Goal: Transaction & Acquisition: Purchase product/service

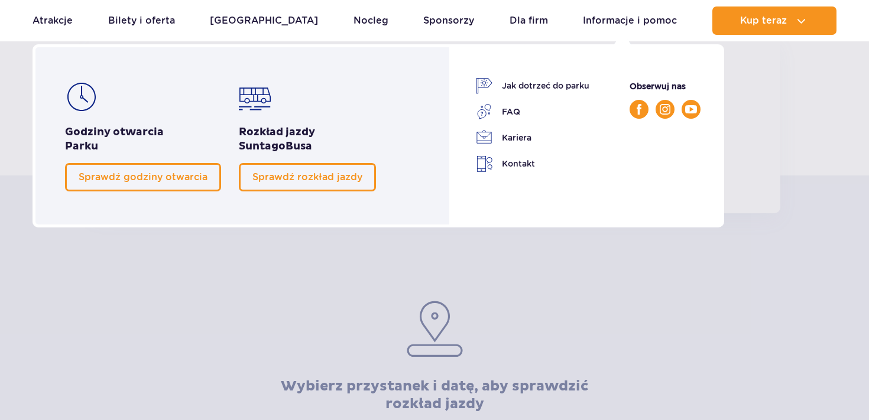
scroll to position [137, 0]
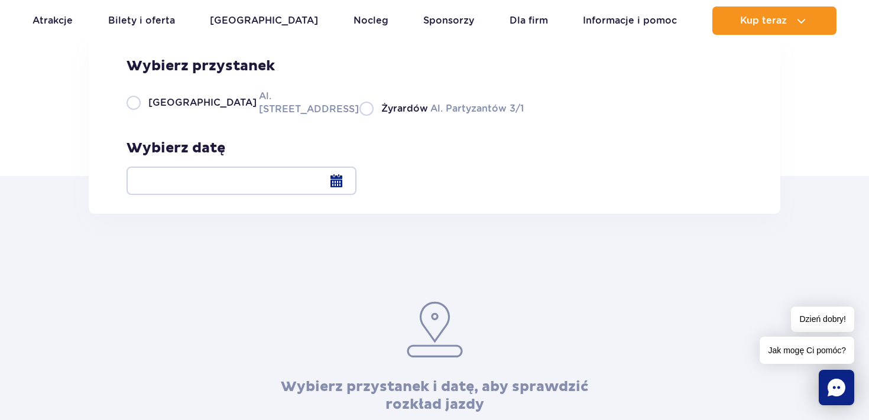
click at [183, 109] on span "Warszawa" at bounding box center [202, 102] width 108 height 13
click at [140, 116] on input "Warszawa Al. Jerozolimskie 56" at bounding box center [133, 115] width 13 height 2
radio input "true"
drag, startPoint x: 204, startPoint y: 184, endPoint x: 279, endPoint y: 190, distance: 75.4
click at [279, 116] on div "Wybierz przystanek Warszawa Al. Jerozolimskie 56 Żyrardów Al. Partyzantów 3/1" at bounding box center [325, 86] width 397 height 59
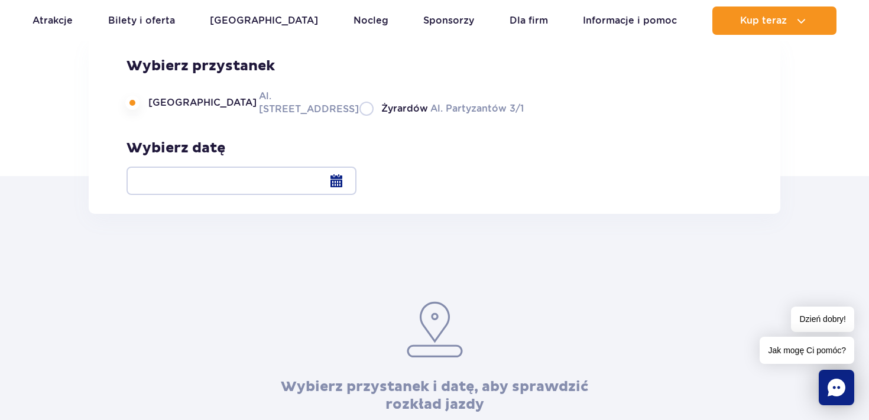
click at [200, 229] on div "Wybierz przystanek i datę, aby sprawdzić rozkład jazdy" at bounding box center [434, 314] width 869 height 200
drag, startPoint x: 151, startPoint y: 183, endPoint x: 277, endPoint y: 190, distance: 125.6
click at [277, 116] on div "Wybierz przystanek Warszawa Al. Jerozolimskie 56 Żyrardów Al. Partyzantów 3/1" at bounding box center [325, 86] width 397 height 59
copy label "Warszawa Al. Jerozolimskie 56"
click at [357, 186] on div at bounding box center [242, 181] width 230 height 28
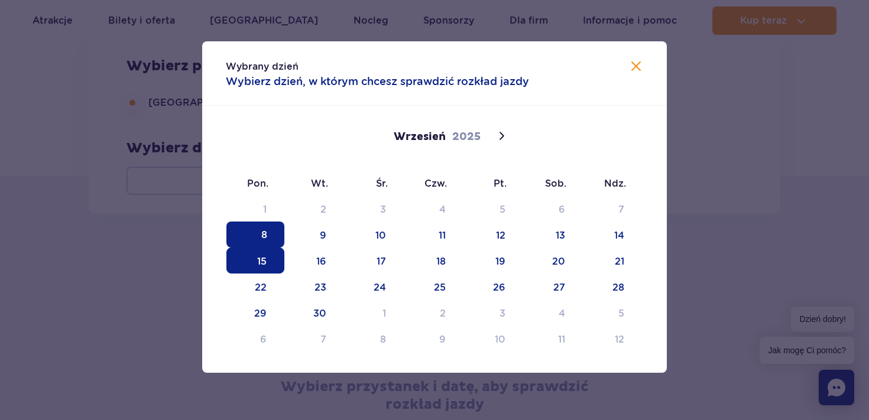
click at [273, 258] on span "15" at bounding box center [255, 261] width 58 height 26
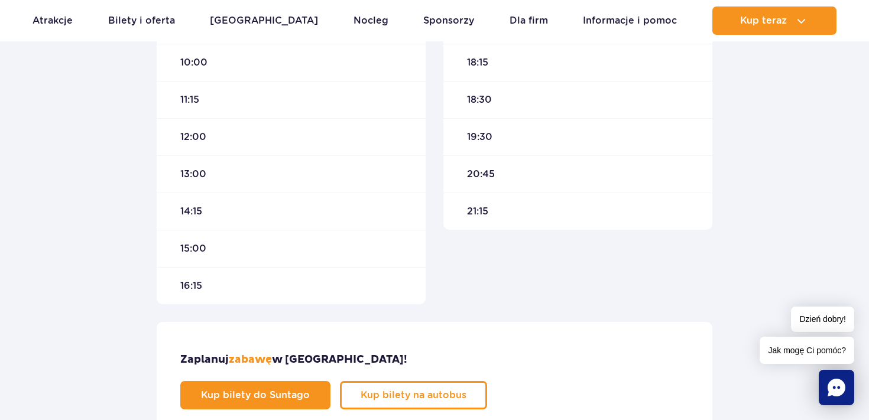
scroll to position [537, 0]
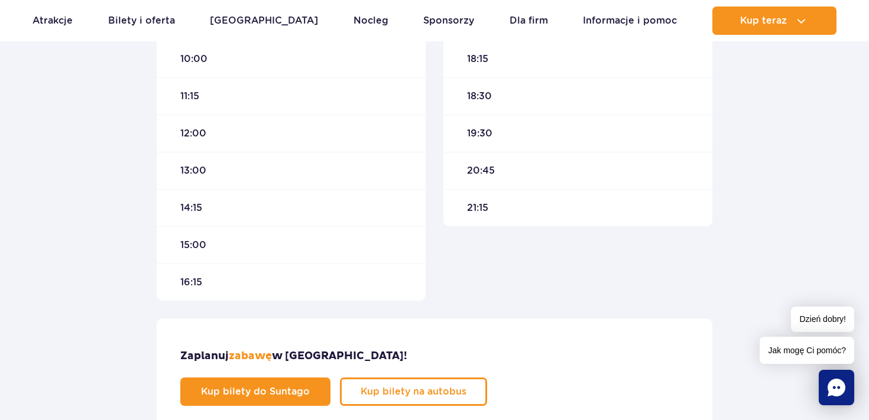
click at [474, 214] on span "21:15" at bounding box center [477, 208] width 21 height 13
click at [478, 206] on span "21:15" at bounding box center [477, 208] width 21 height 13
click at [218, 244] on div "15:00" at bounding box center [291, 244] width 269 height 37
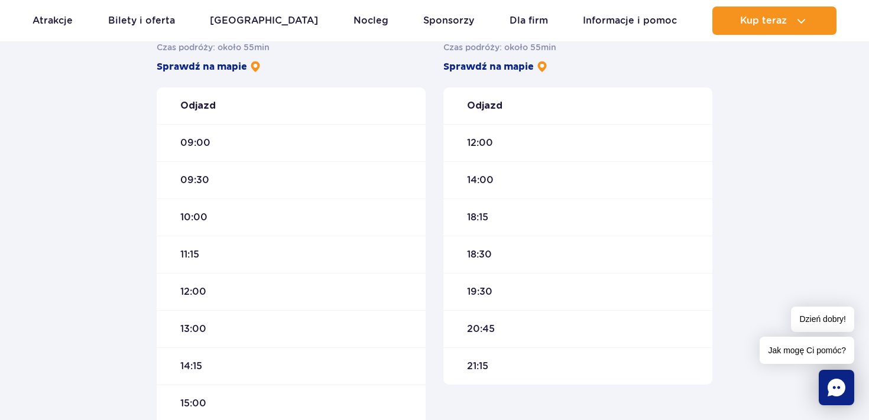
scroll to position [371, 0]
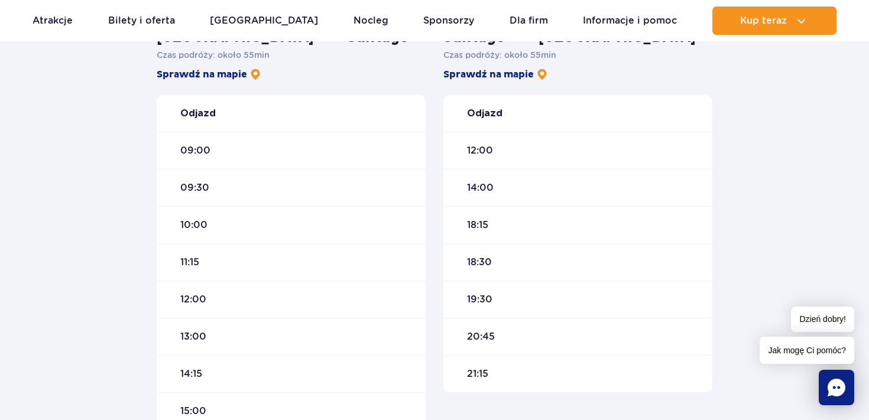
click at [198, 227] on span "10:00" at bounding box center [193, 225] width 27 height 13
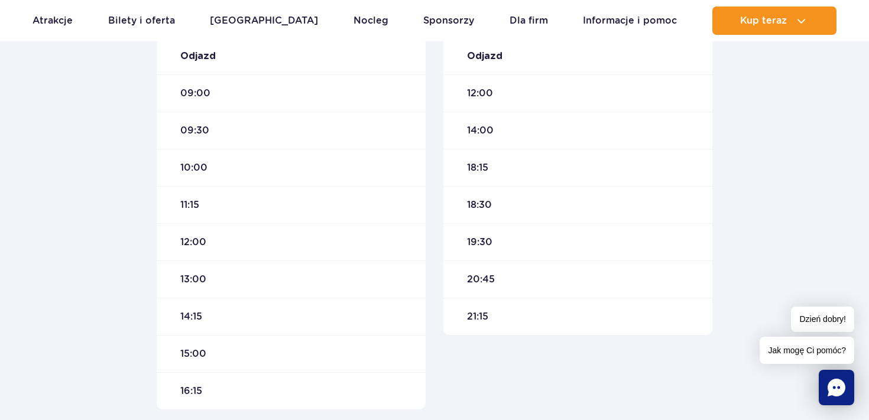
scroll to position [429, 0]
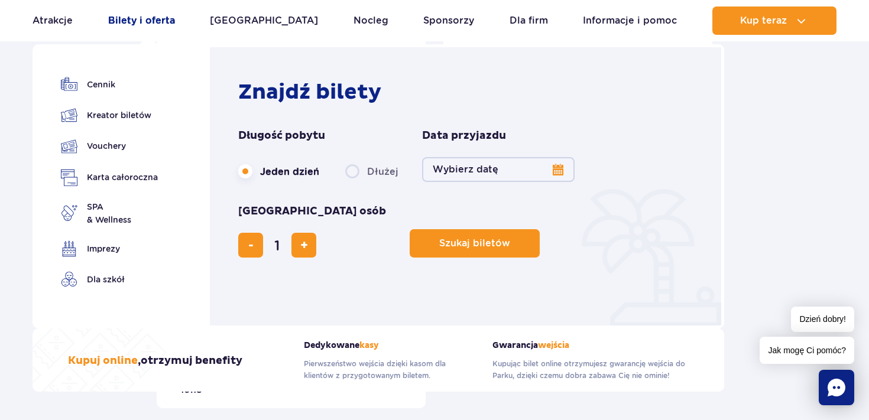
click at [147, 22] on link "Bilety i oferta" at bounding box center [141, 21] width 67 height 28
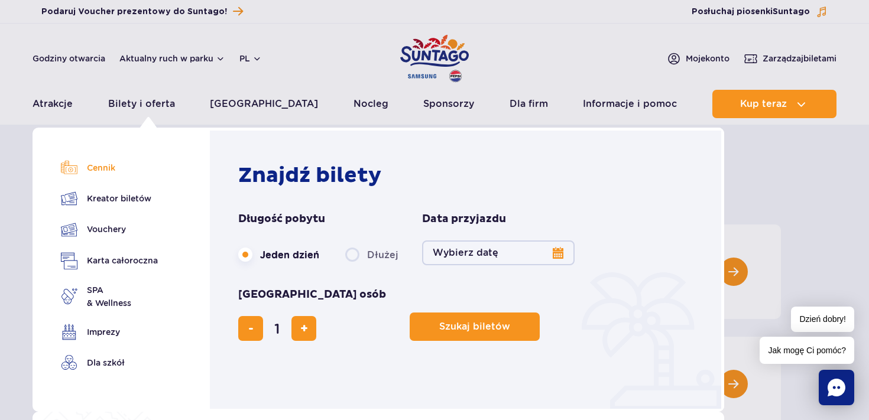
click at [100, 168] on link "Cennik" at bounding box center [109, 168] width 97 height 17
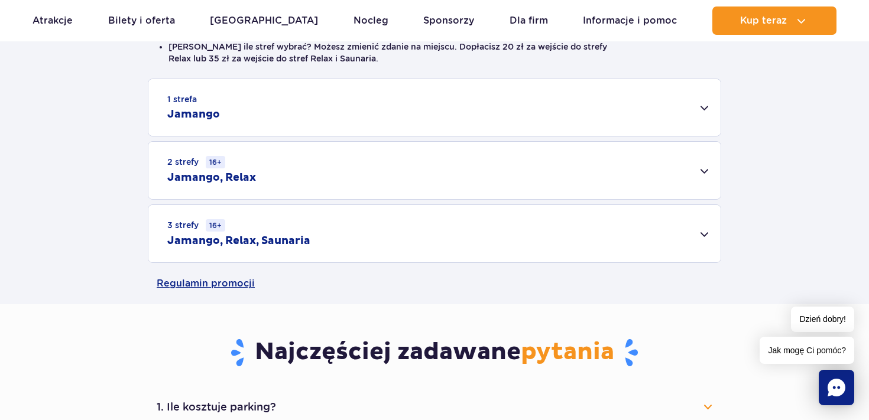
scroll to position [360, 0]
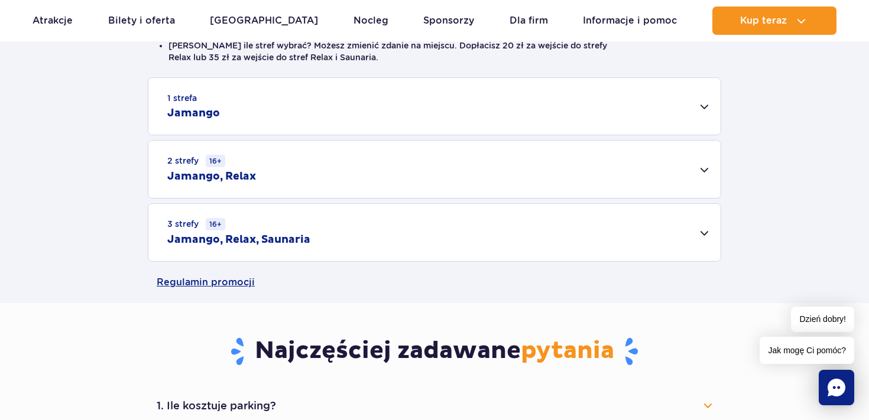
click at [318, 238] on div "3 strefy 16+ Jamango, Relax, Saunaria" at bounding box center [434, 232] width 572 height 57
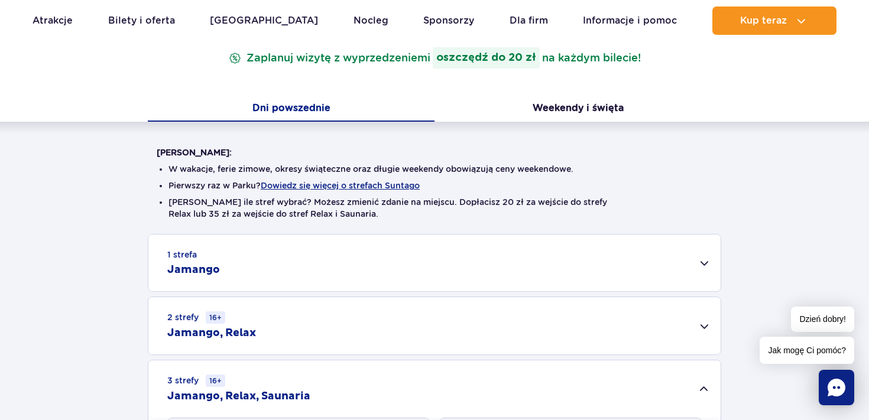
scroll to position [214, 0]
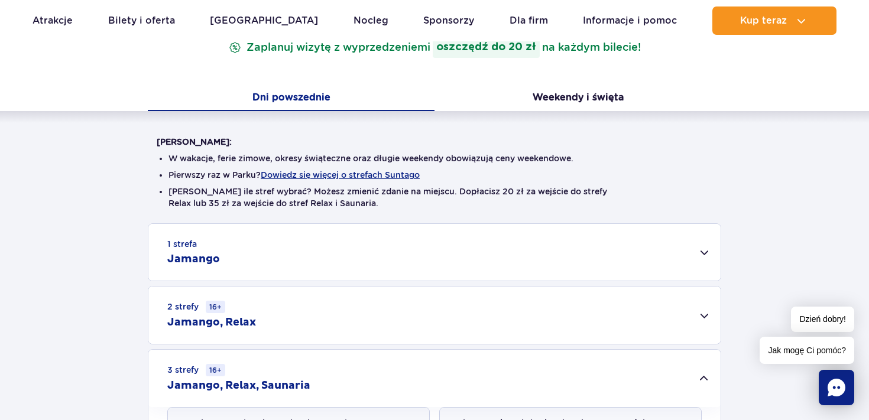
click at [293, 240] on div "1 strefa Jamango" at bounding box center [434, 252] width 572 height 57
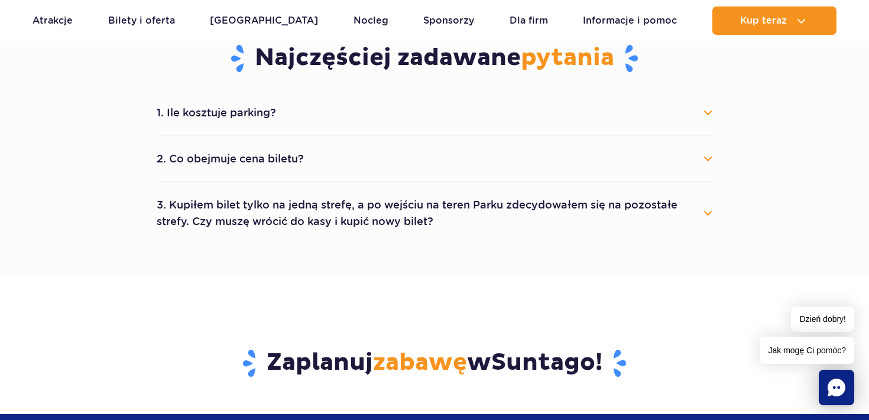
scroll to position [1248, 0]
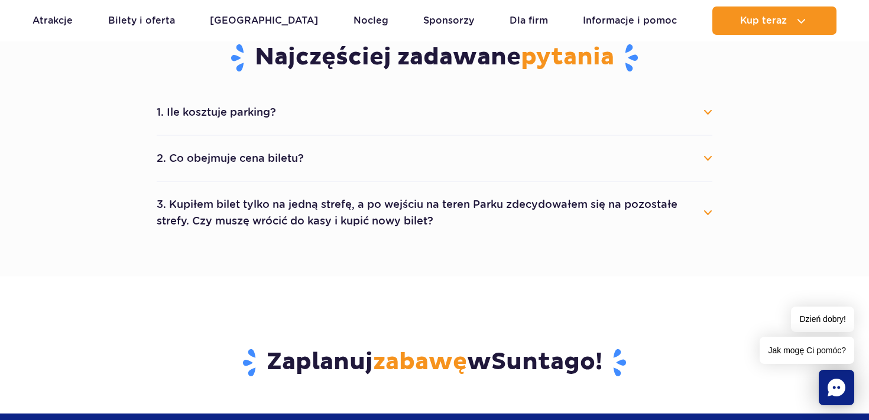
click at [300, 161] on button "2. Co obejmuje cena biletu?" at bounding box center [435, 158] width 556 height 26
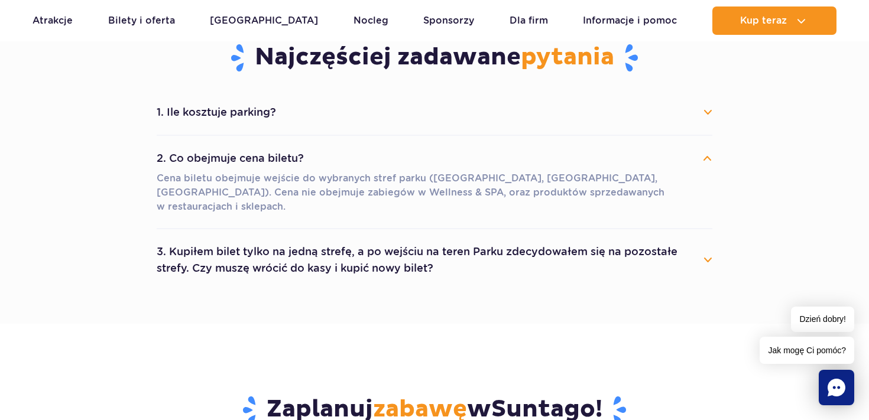
click at [300, 161] on button "2. Co obejmuje cena biletu?" at bounding box center [435, 158] width 556 height 26
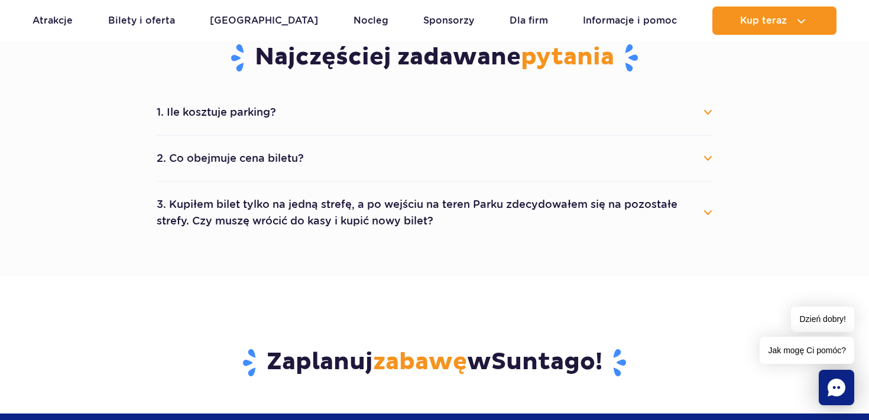
click at [303, 221] on button "3. Kupiłem bilet tylko na jedną strefę, a po wejściu na teren Parku zdecydowałe…" at bounding box center [435, 213] width 556 height 43
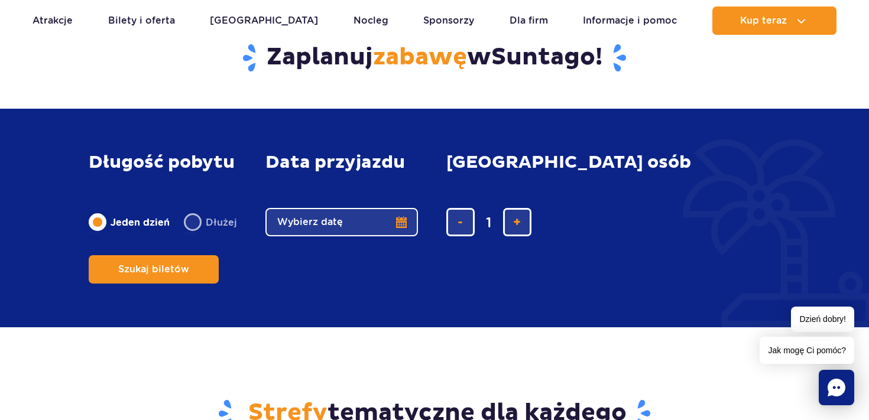
scroll to position [1587, 0]
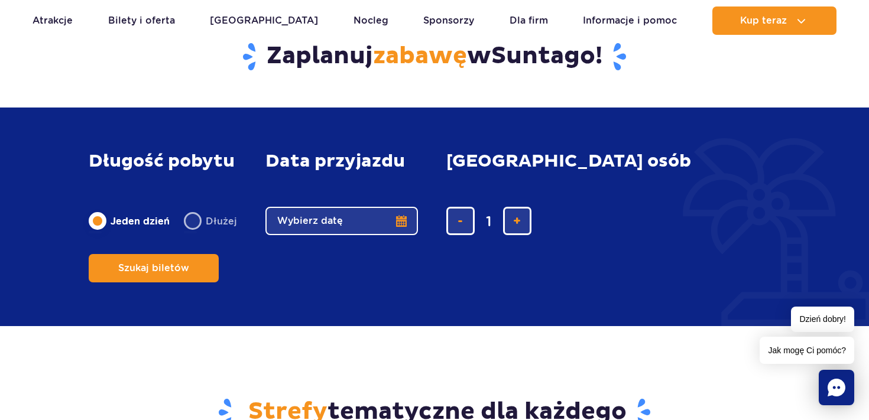
click at [306, 235] on button "Wybierz datę" at bounding box center [342, 221] width 153 height 28
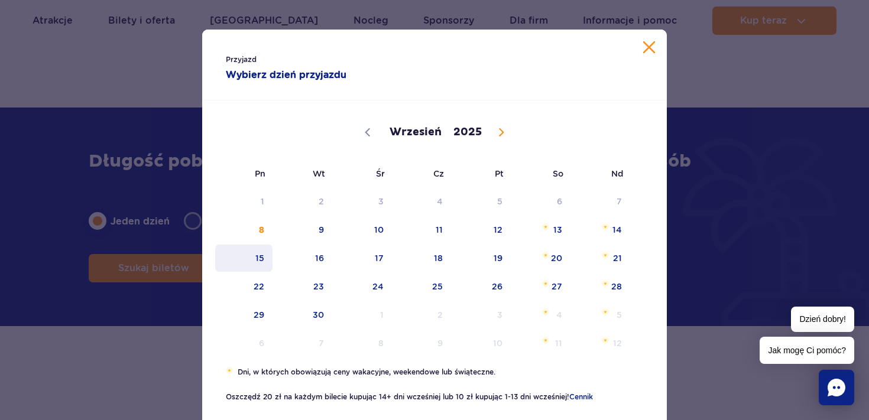
click at [255, 252] on span "15" at bounding box center [244, 258] width 60 height 27
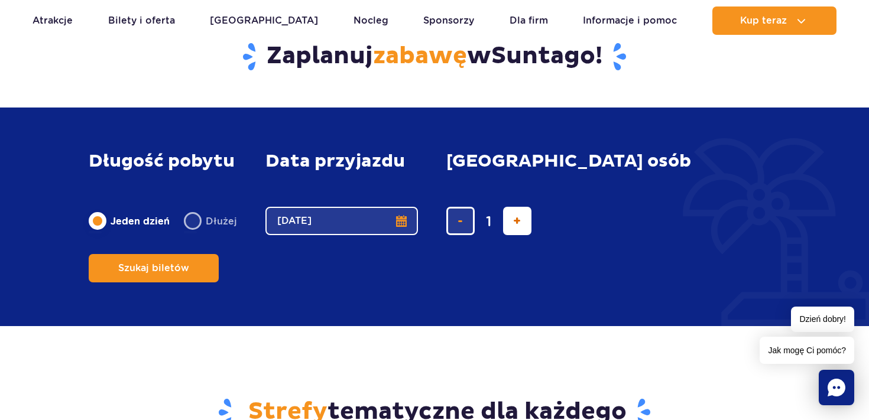
click at [517, 235] on button "dodaj bilet" at bounding box center [517, 221] width 28 height 28
type input "2"
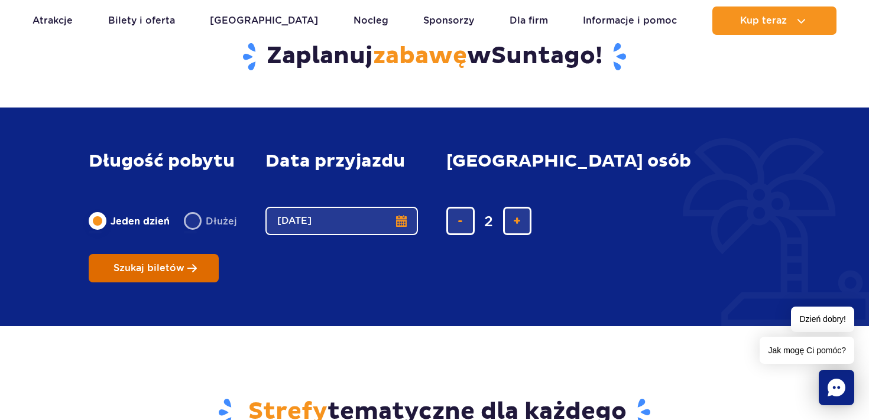
click at [219, 254] on button "Szukaj biletów" at bounding box center [154, 268] width 130 height 28
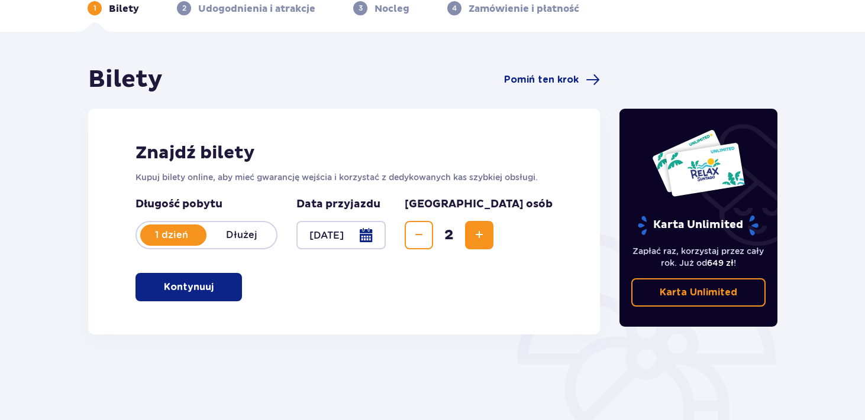
scroll to position [62, 0]
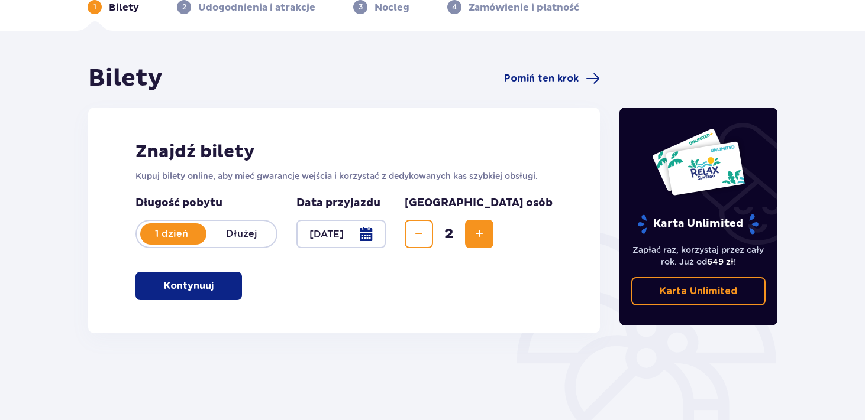
click at [185, 285] on p "Kontynuuj" at bounding box center [189, 286] width 50 height 13
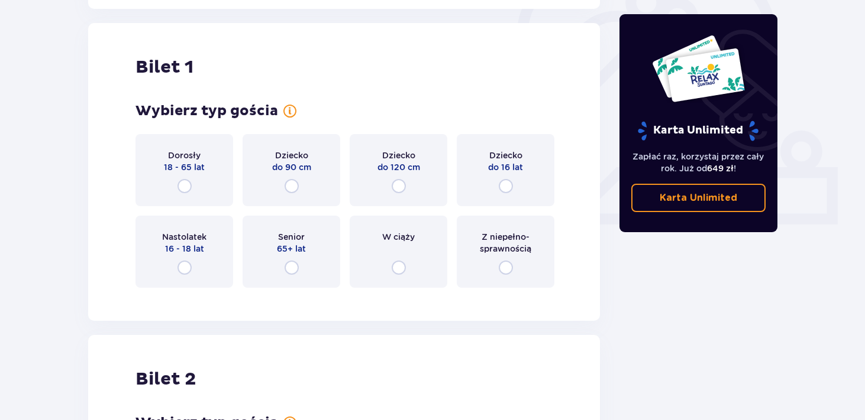
scroll to position [395, 0]
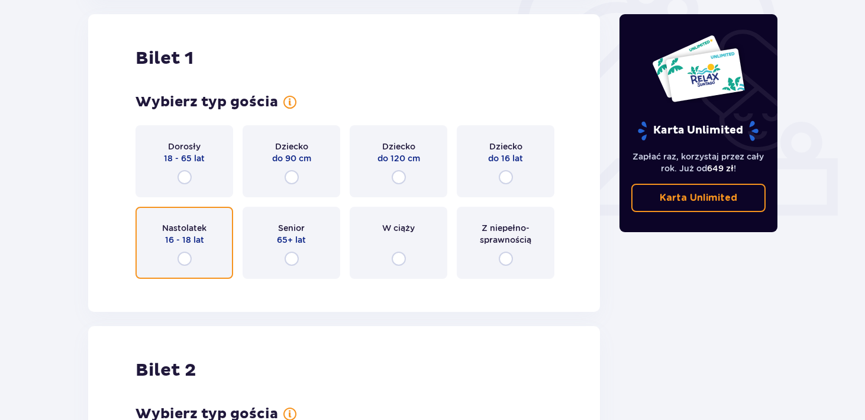
click at [190, 263] on input "radio" at bounding box center [184, 259] width 14 height 14
radio input "true"
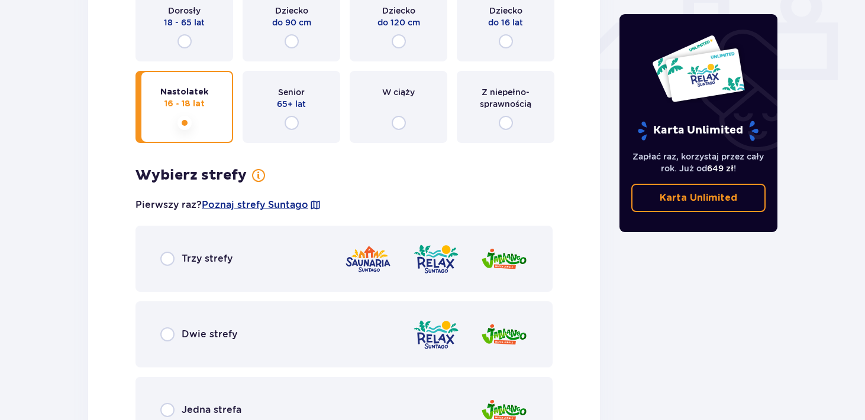
scroll to position [544, 0]
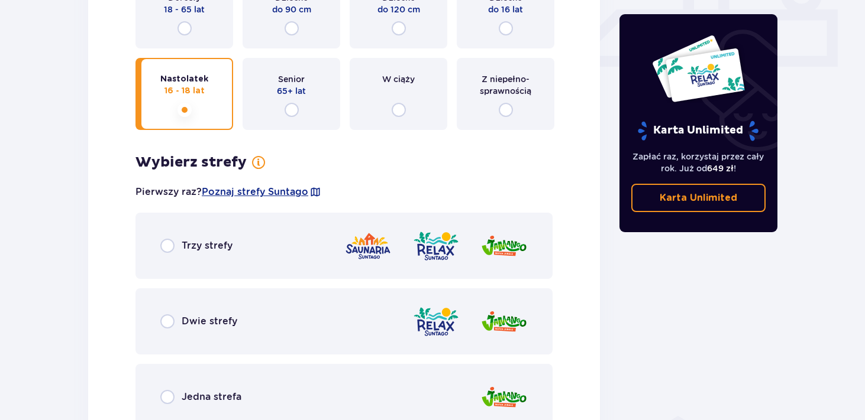
click at [148, 245] on div "Trzy strefy" at bounding box center [343, 246] width 417 height 66
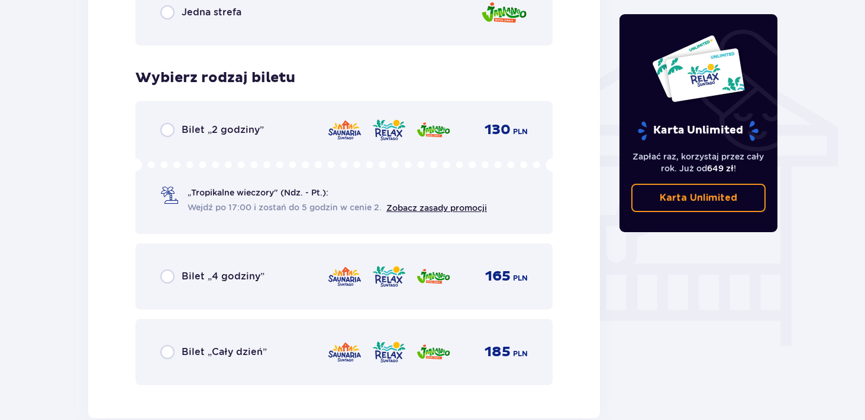
scroll to position [984, 0]
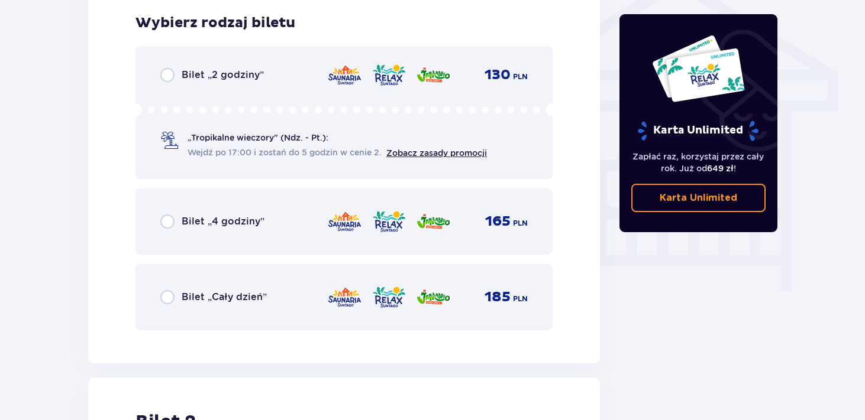
click at [180, 311] on div "Bilet „Cały dzień” 185 PLN" at bounding box center [343, 297] width 417 height 66
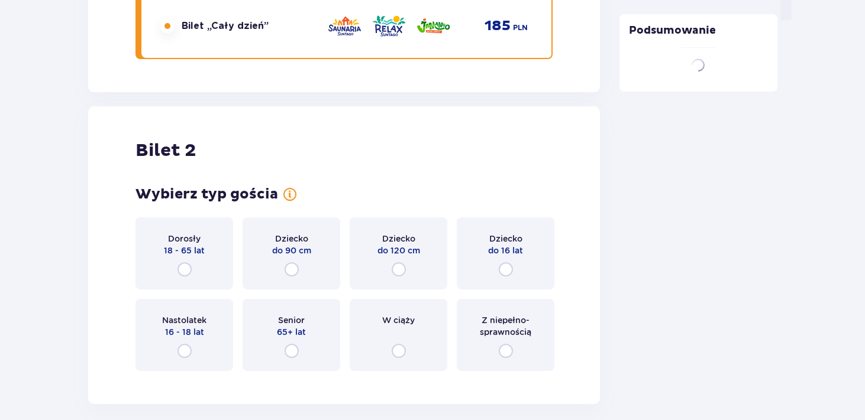
scroll to position [1348, 0]
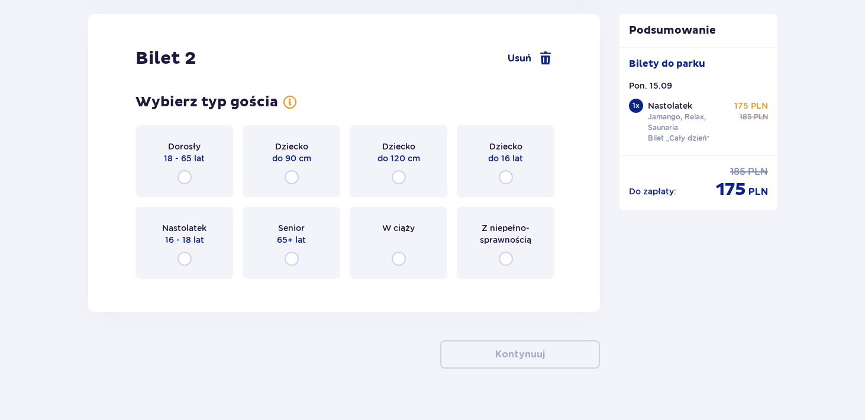
click at [199, 261] on div "Nastolatek 16 - 18 lat" at bounding box center [184, 243] width 98 height 72
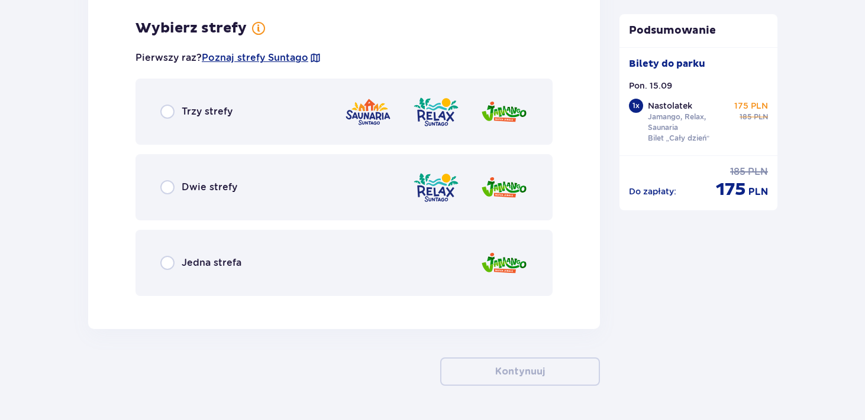
scroll to position [1636, 0]
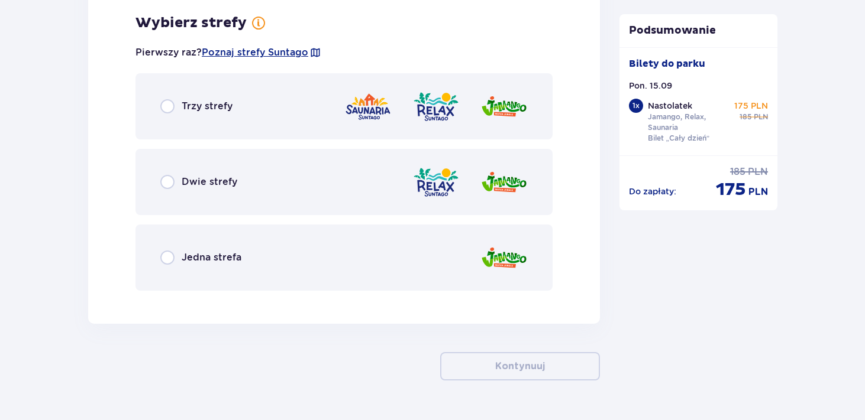
click at [223, 111] on p "Trzy strefy" at bounding box center [207, 106] width 51 height 13
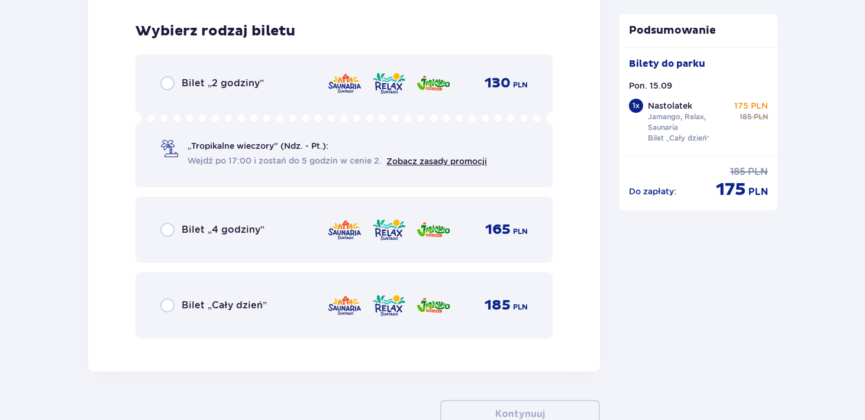
scroll to position [1937, 0]
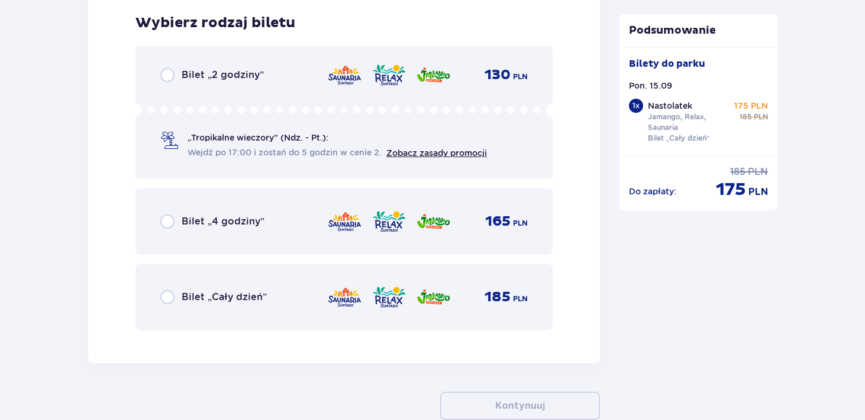
click at [227, 295] on p "Bilet „Cały dzień”" at bounding box center [224, 297] width 85 height 13
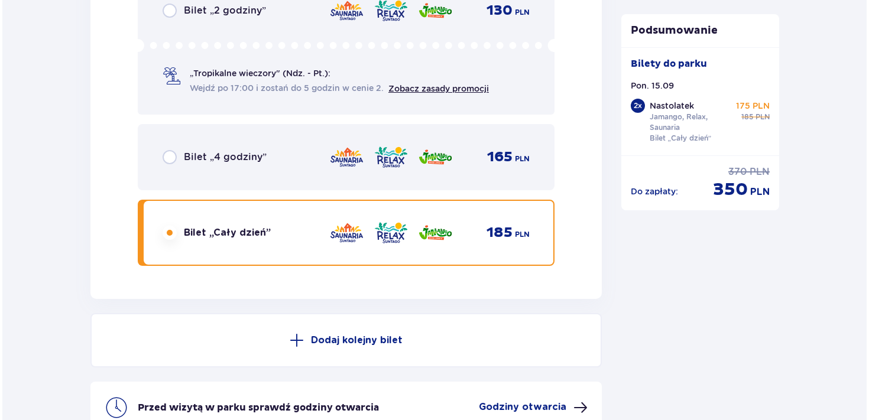
scroll to position [2128, 0]
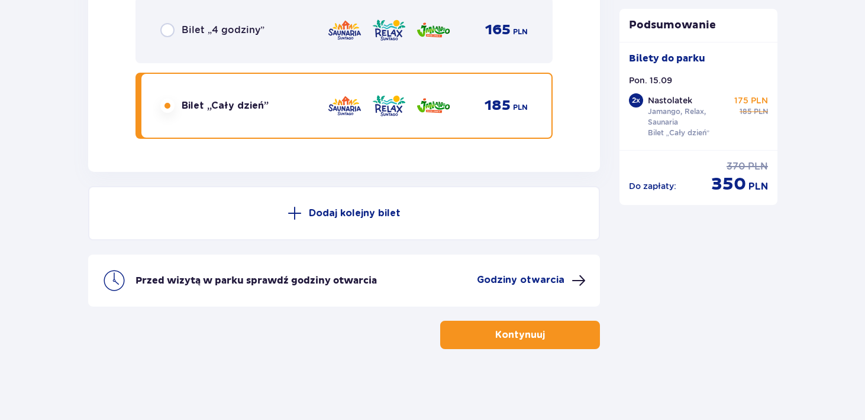
click at [532, 285] on p "Godziny otwarcia" at bounding box center [521, 280] width 88 height 13
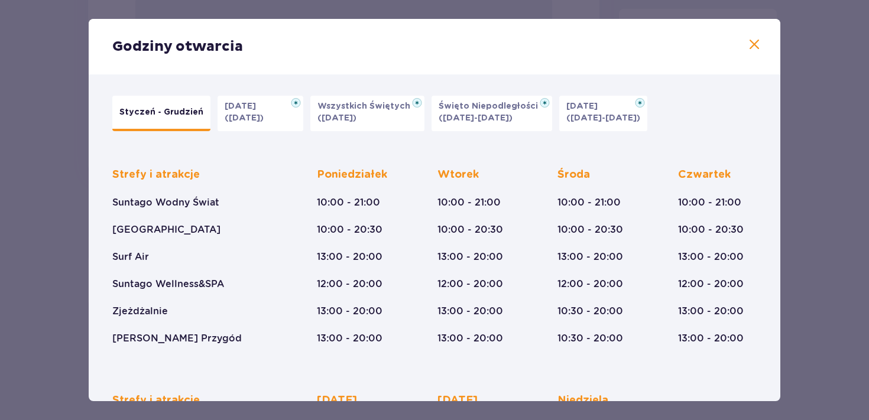
click at [755, 44] on span at bounding box center [754, 45] width 14 height 14
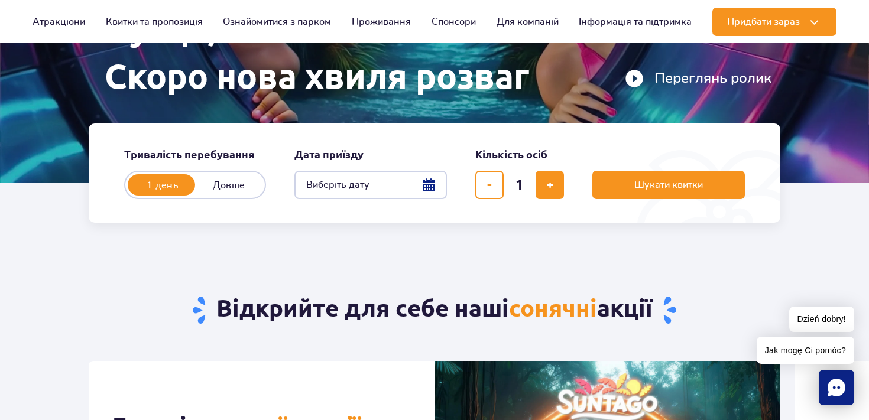
scroll to position [190, 0]
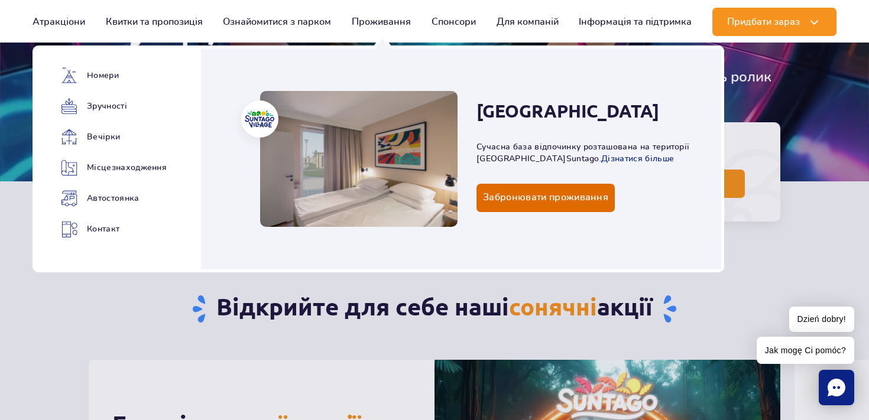
click at [499, 201] on span "Забронювати проживання" at bounding box center [545, 197] width 125 height 11
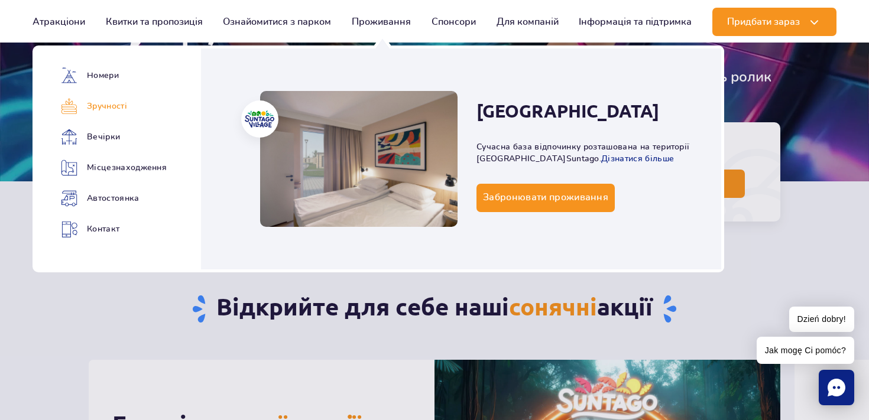
click at [103, 103] on link "Зручності" at bounding box center [109, 106] width 97 height 17
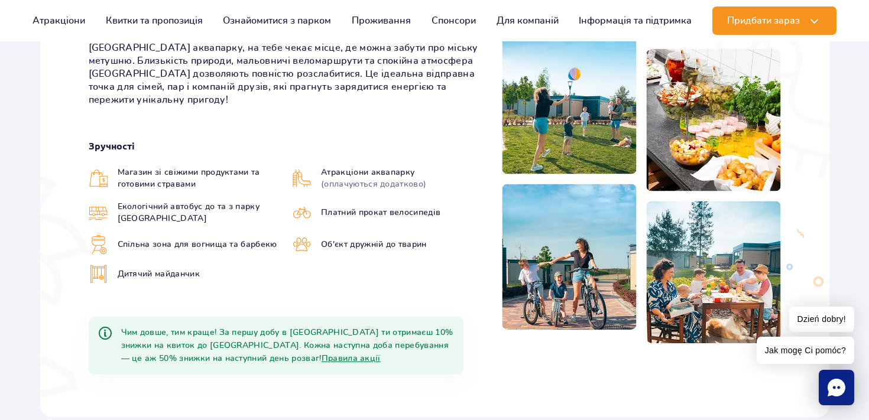
scroll to position [102, 0]
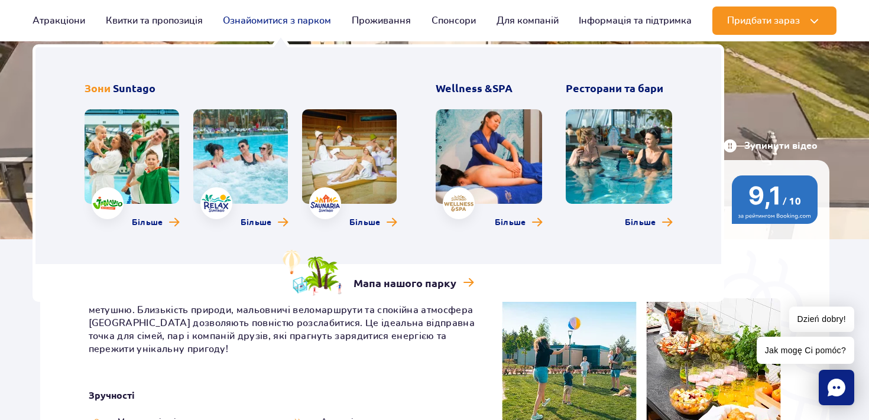
click at [245, 23] on link "Ознайомитися з парком" at bounding box center [277, 21] width 108 height 28
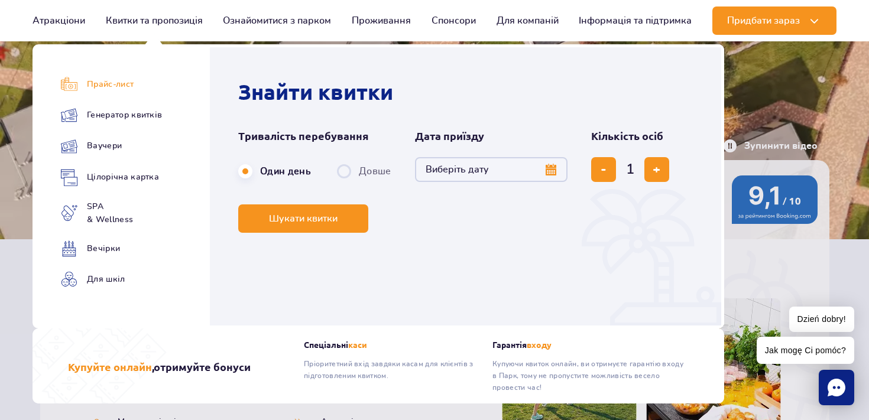
click at [109, 84] on link "Прайс-лист" at bounding box center [111, 84] width 101 height 17
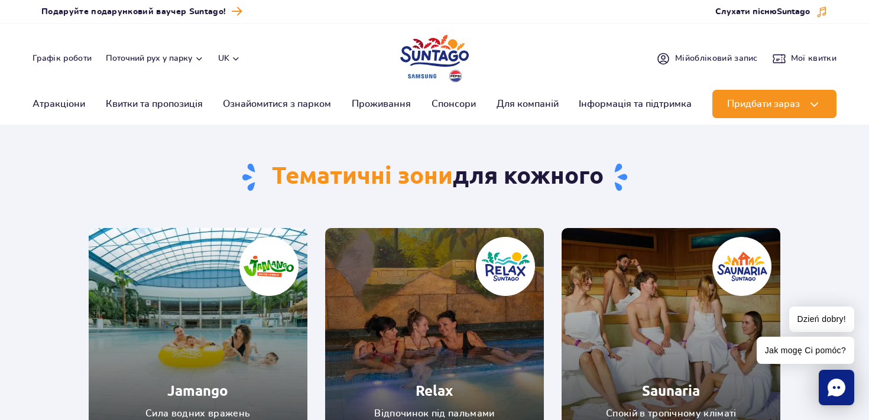
scroll to position [8, 0]
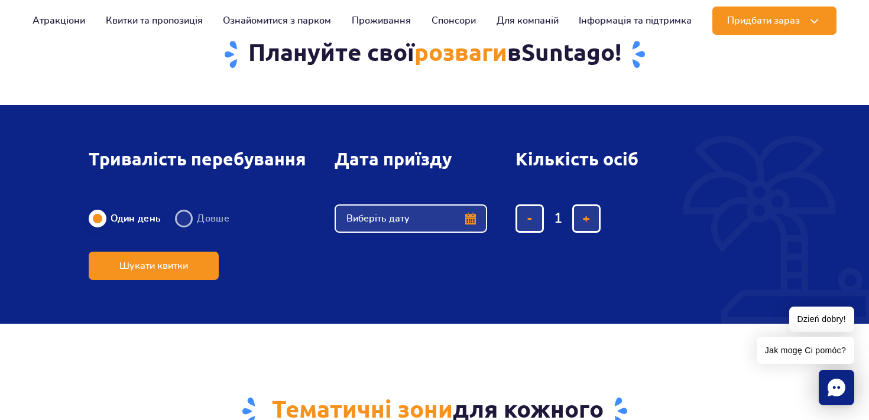
scroll to position [643, 0]
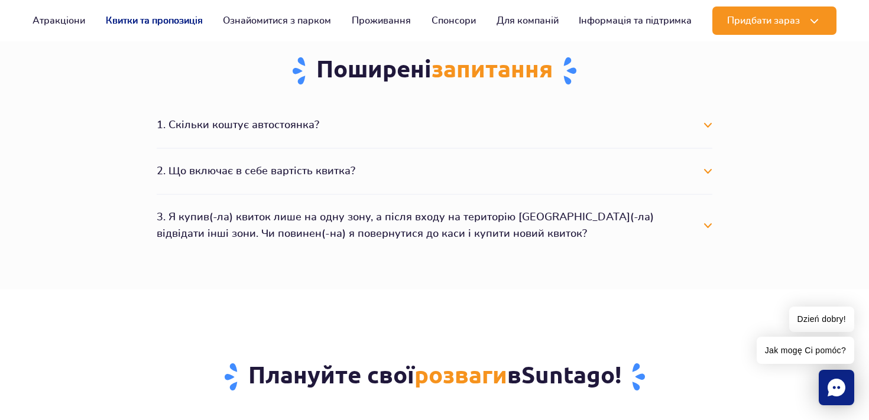
click at [175, 12] on link "Квитки та пропозиція" at bounding box center [154, 21] width 97 height 28
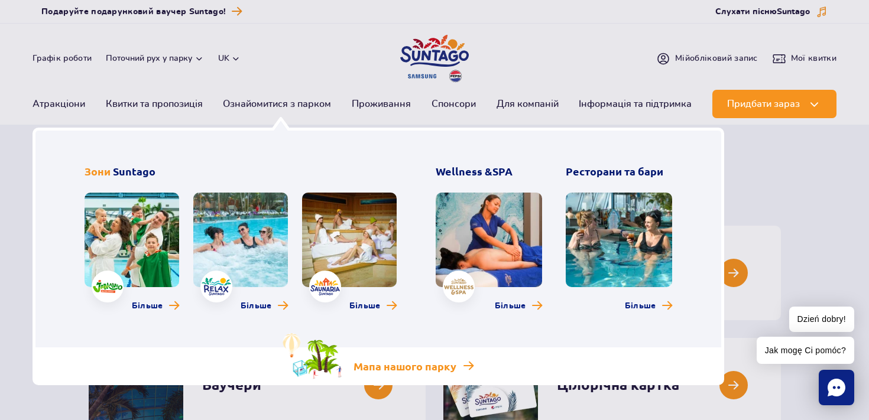
click at [372, 357] on link "Мапа нашого парку" at bounding box center [378, 357] width 191 height 46
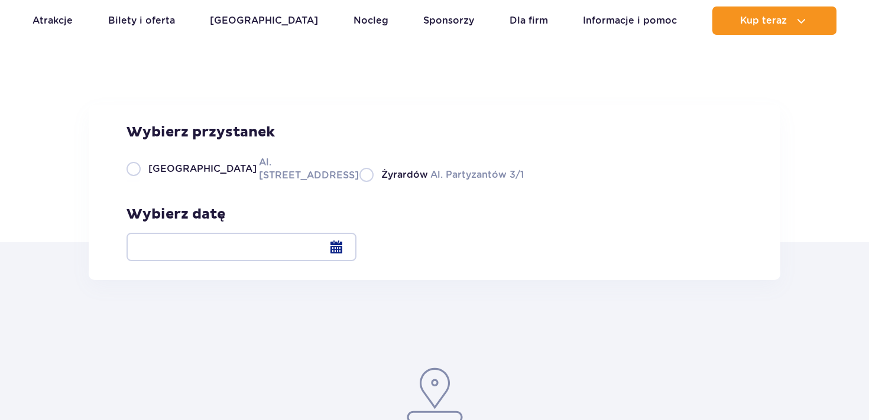
scroll to position [82, 0]
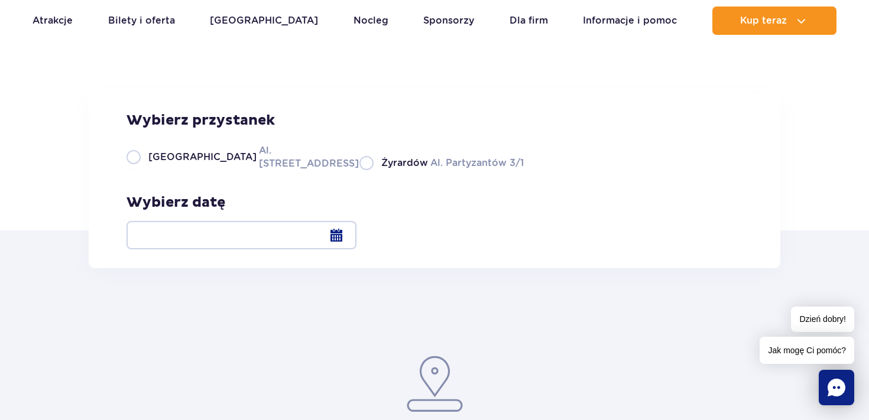
click at [145, 170] on label "Warszawa Al. [STREET_ADDRESS]" at bounding box center [236, 157] width 219 height 27
click at [140, 170] on input "Warszawa Al. Jerozolimskie 56" at bounding box center [133, 169] width 13 height 2
radio input "true"
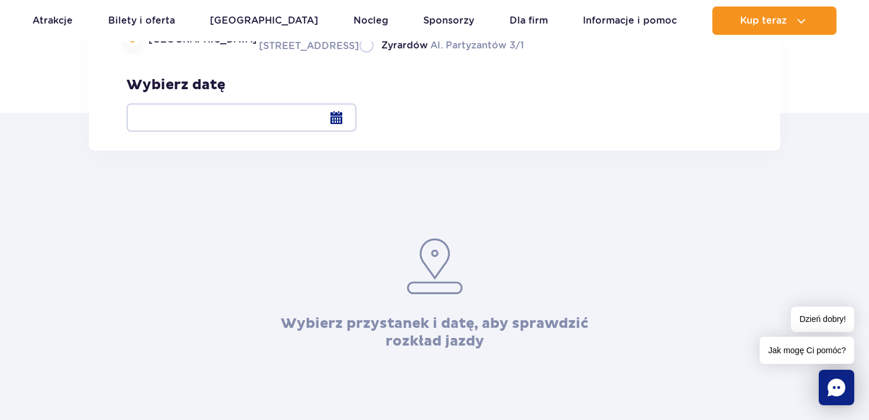
scroll to position [199, 0]
click at [357, 119] on div at bounding box center [242, 119] width 230 height 28
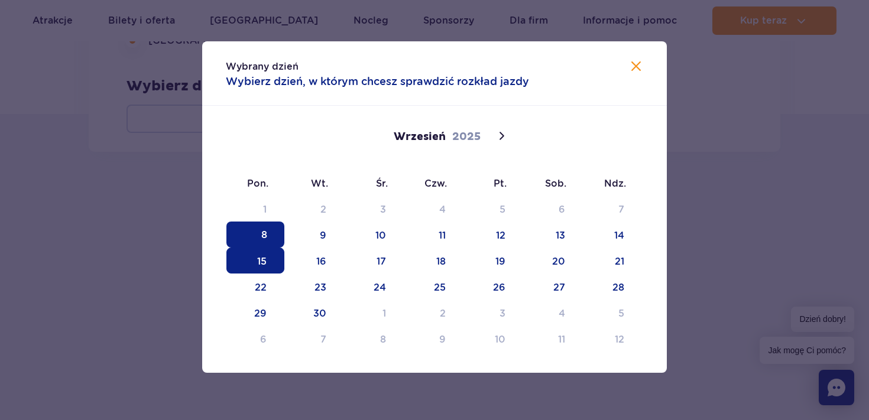
click at [269, 264] on span "15" at bounding box center [255, 261] width 58 height 26
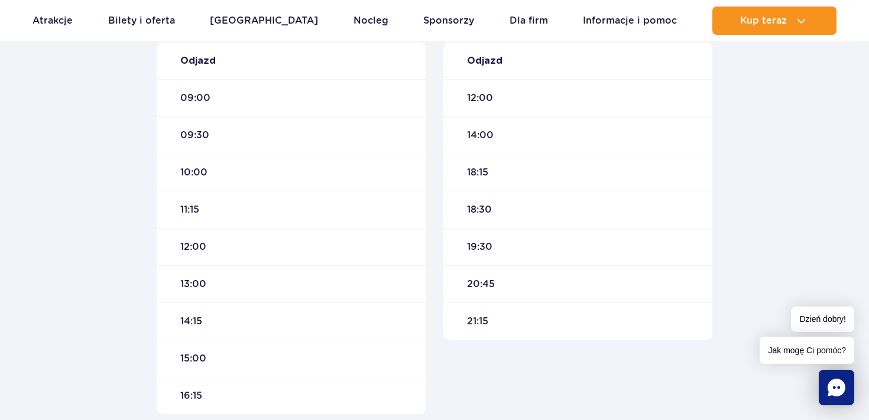
scroll to position [432, 0]
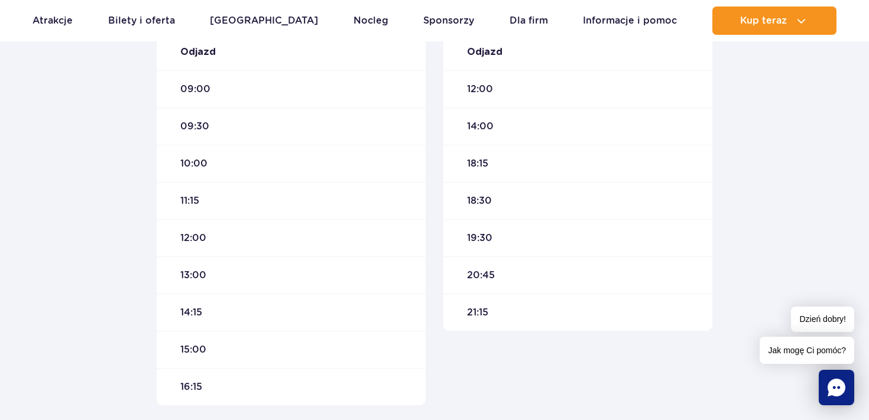
click at [473, 316] on span "21:15" at bounding box center [477, 312] width 21 height 13
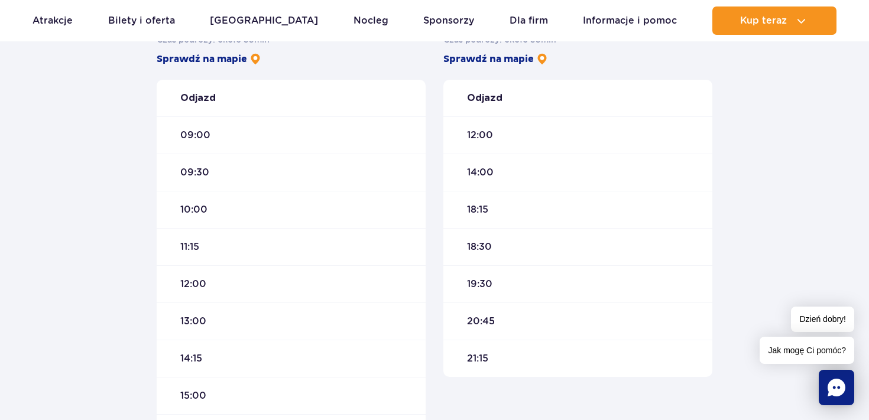
scroll to position [389, 0]
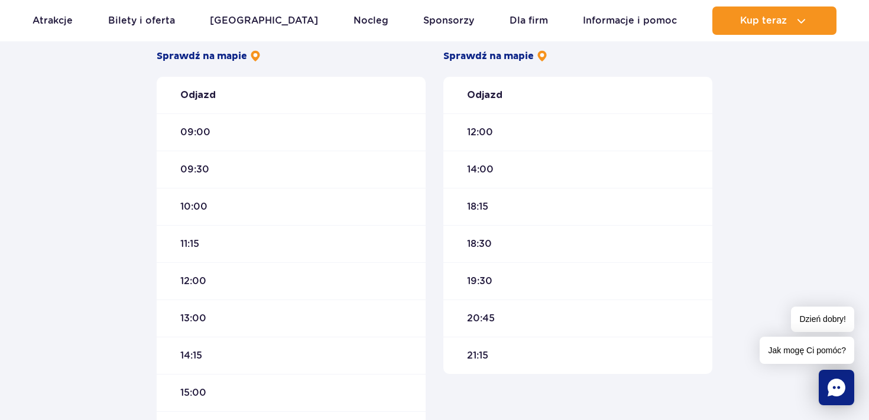
click at [195, 128] on span "09:00" at bounding box center [195, 132] width 30 height 13
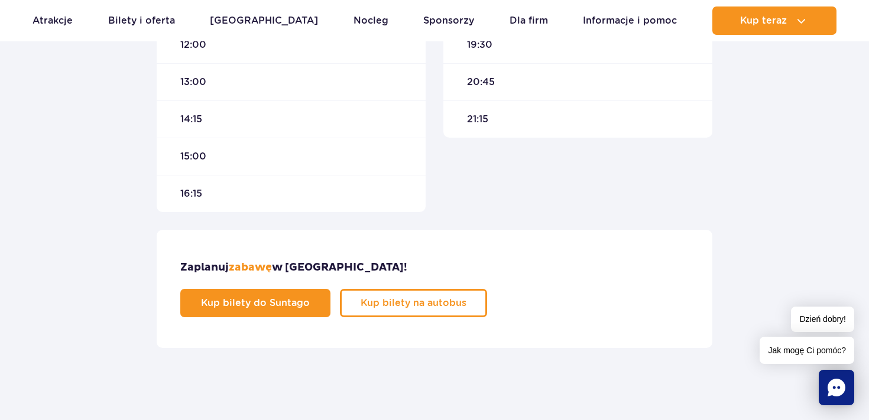
scroll to position [626, 0]
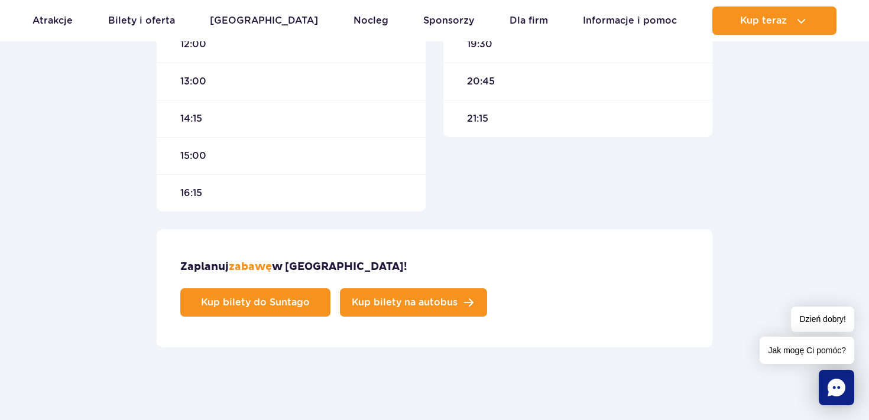
click at [458, 298] on span "Kup bilety na autobus" at bounding box center [405, 302] width 106 height 9
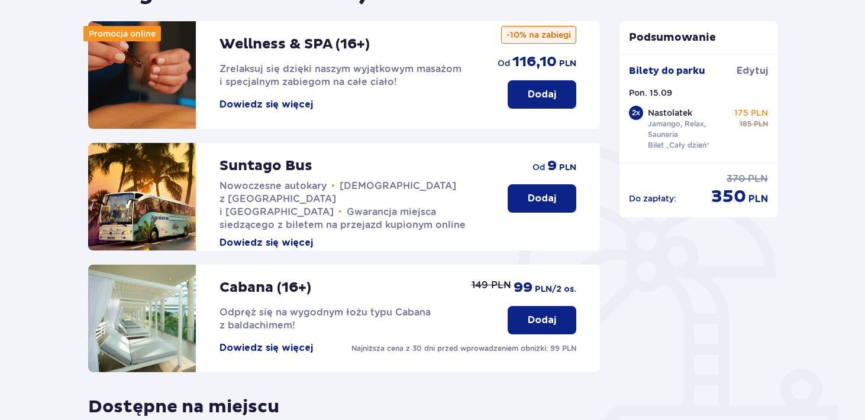
scroll to position [149, 0]
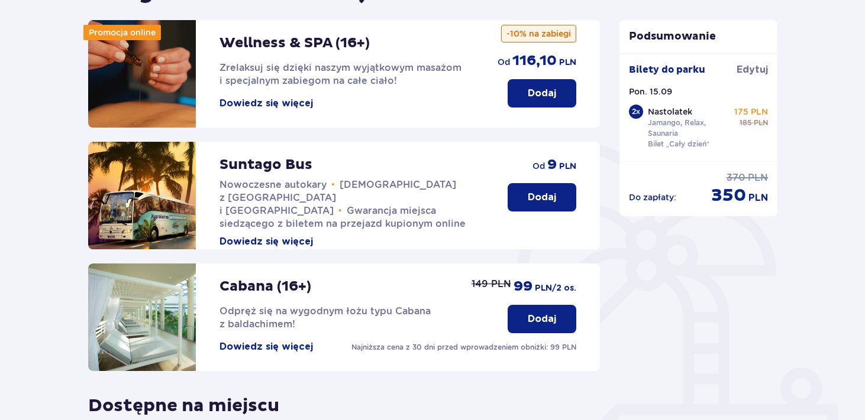
click at [520, 206] on button "Dodaj" at bounding box center [541, 197] width 69 height 28
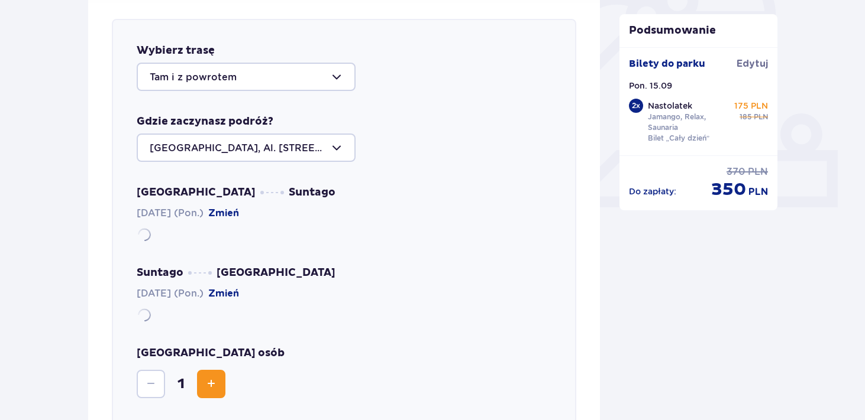
scroll to position [408, 0]
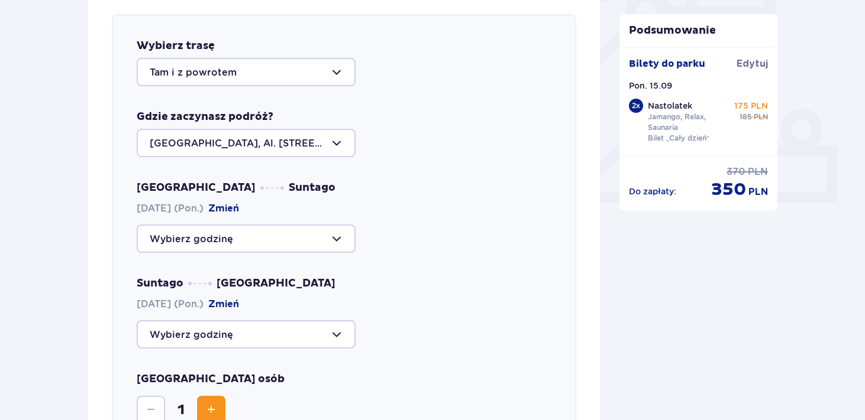
click at [287, 79] on div at bounding box center [246, 72] width 219 height 28
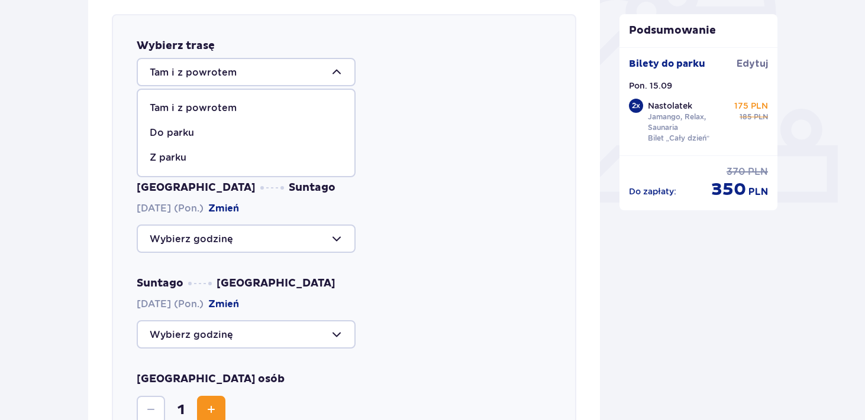
click at [210, 109] on p "Tam i z powrotem" at bounding box center [193, 108] width 87 height 13
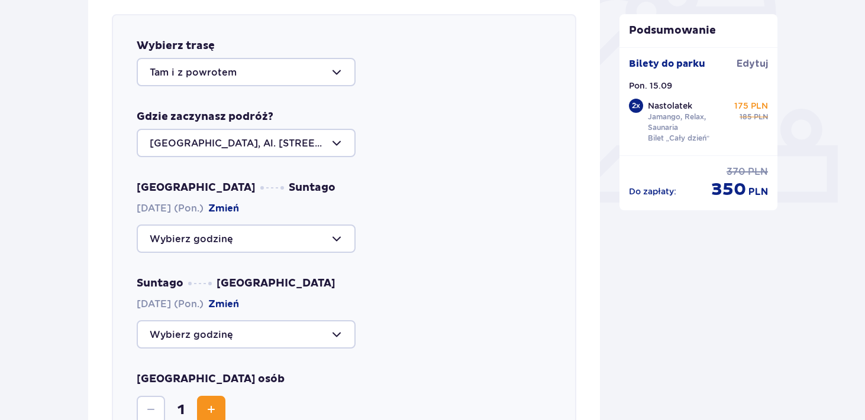
click at [205, 140] on div at bounding box center [246, 143] width 219 height 28
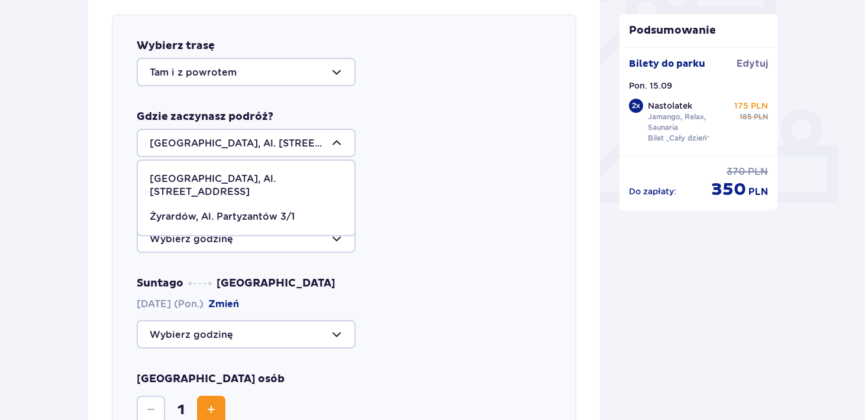
click at [205, 140] on div at bounding box center [246, 143] width 219 height 28
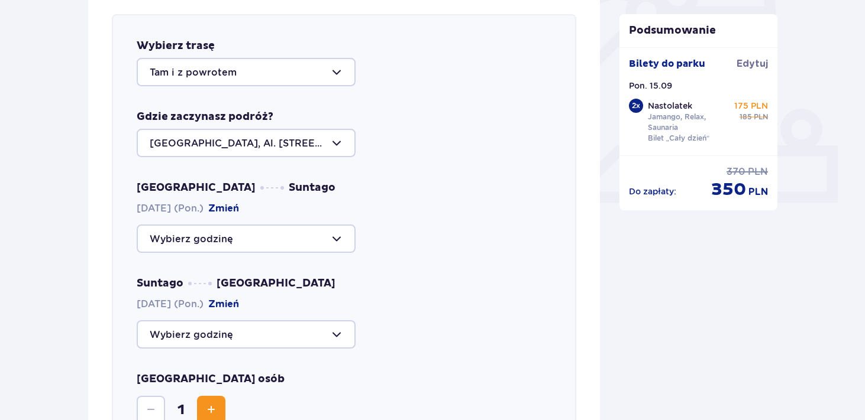
click at [198, 238] on div at bounding box center [246, 239] width 219 height 28
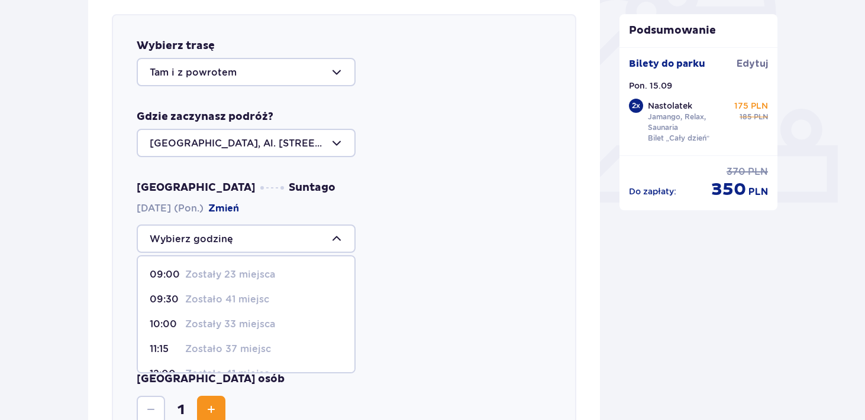
click at [176, 279] on p "09:00" at bounding box center [165, 274] width 31 height 13
type input "09:00"
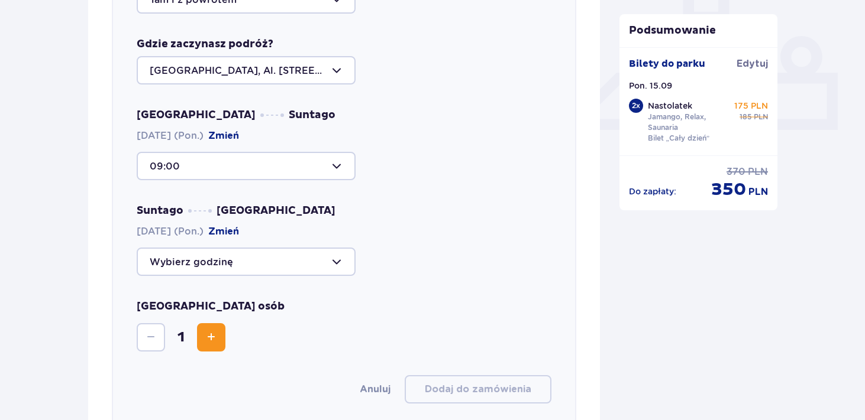
scroll to position [481, 0]
click at [217, 271] on div at bounding box center [246, 261] width 219 height 28
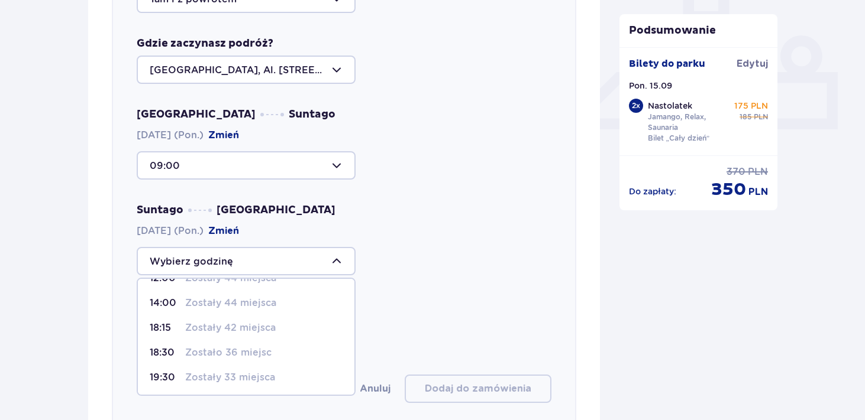
scroll to position [70, 0]
click at [171, 381] on p "21:15" at bounding box center [165, 376] width 31 height 13
type input "21:15"
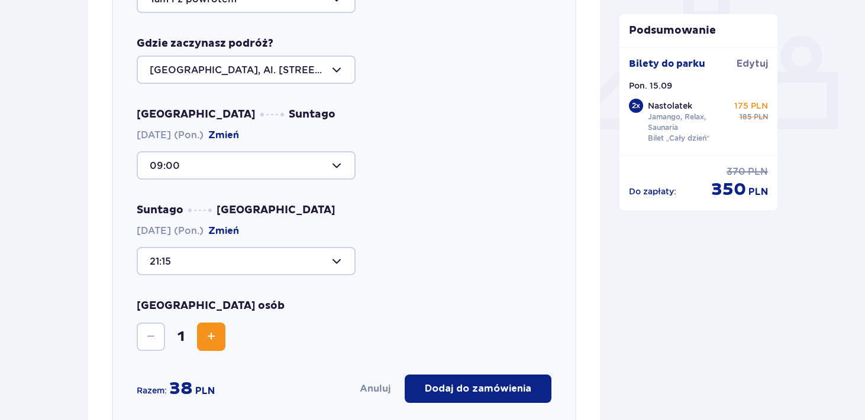
click at [215, 342] on span "Increase" at bounding box center [211, 337] width 14 height 14
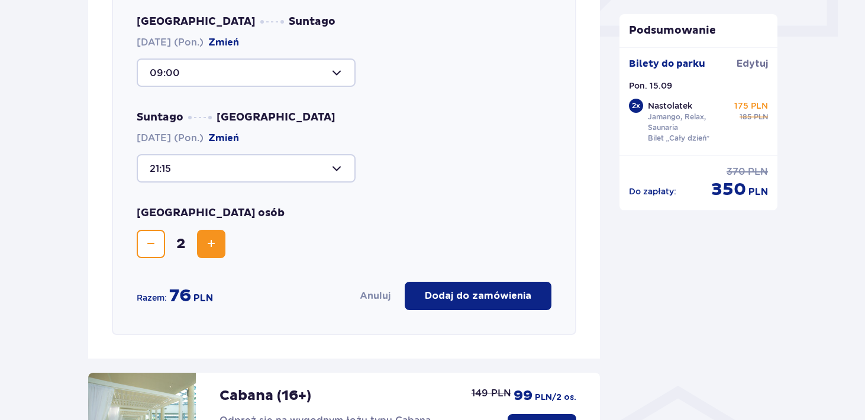
scroll to position [578, 0]
